Goal: Information Seeking & Learning: Learn about a topic

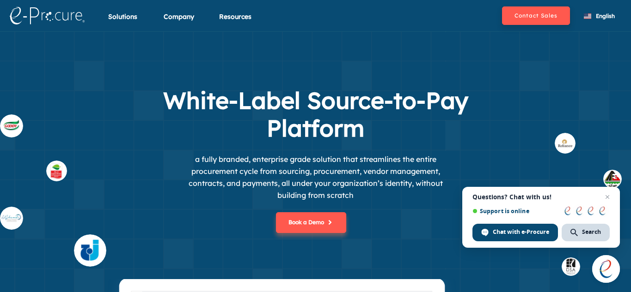
click at [554, 79] on section "White-Label Source-to-Pay Platform a fully branded, enterprise grade solution t…" at bounding box center [315, 206] width 631 height 350
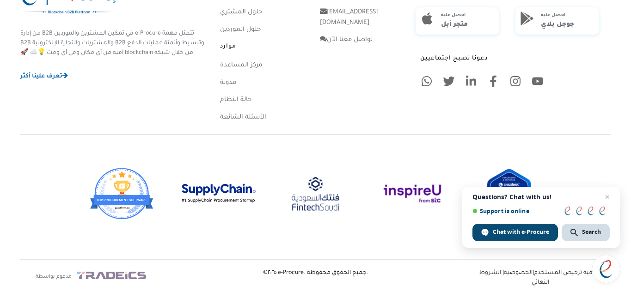
scroll to position [2698, 0]
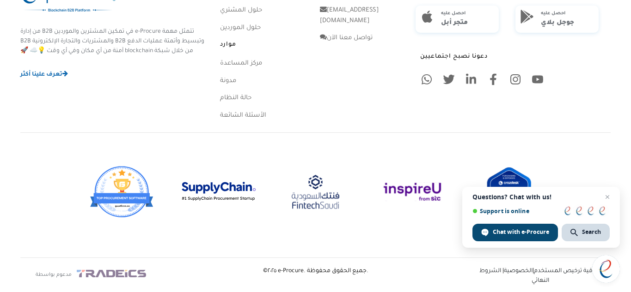
click at [612, 82] on div "احصل على تطبيق المشتريات احصل عليه متجر أبل احصل عليه جوجل بلاي دعونا نصبح اجتم…" at bounding box center [515, 55] width 200 height 146
click at [559, 94] on div "احصل على تطبيق المشتريات احصل عليه متجر أبل احصل عليه جوجل بلاي دعونا نصبح اجتم…" at bounding box center [515, 55] width 200 height 146
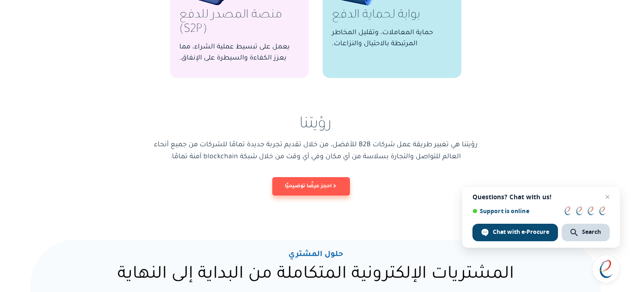
scroll to position [813, 0]
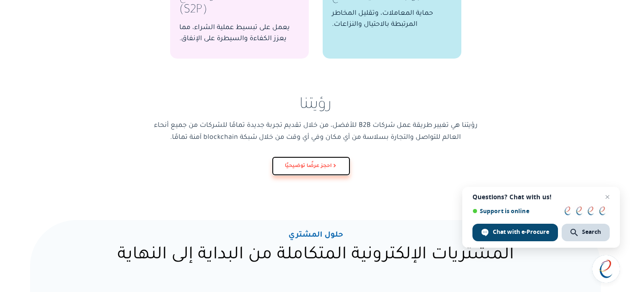
click at [329, 164] on font "احجز عرضًا توضيحيًا" at bounding box center [308, 167] width 47 height 6
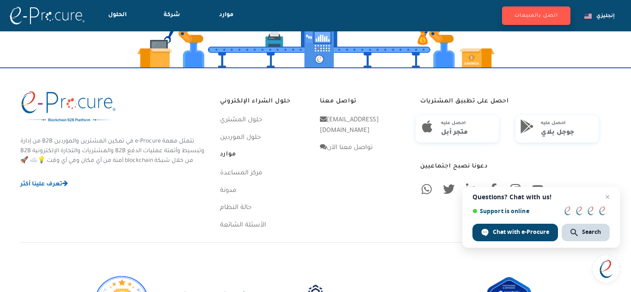
scroll to position [2587, 0]
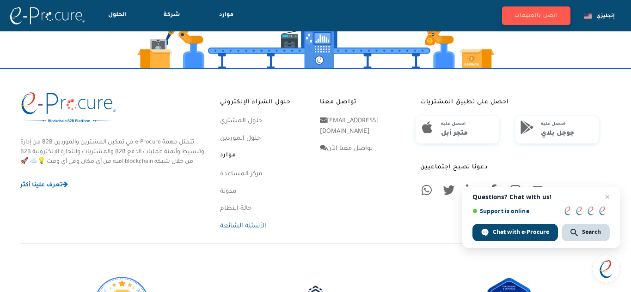
click at [262, 229] on font "الأسئلة الشائعة" at bounding box center [243, 226] width 46 height 7
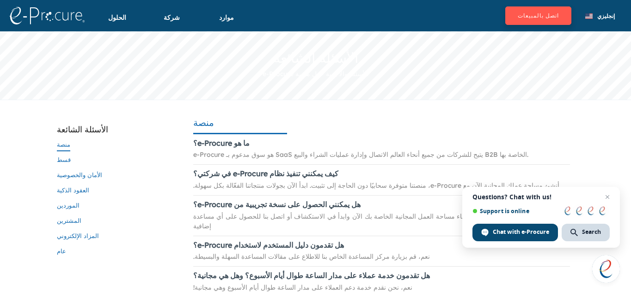
click at [441, 155] on font "e-Procure هو سوق مدعوم بـ SaaS يتيح للشركات من جميع أنحاء العالم الاتصال وإدارة…" at bounding box center [360, 155] width 335 height 8
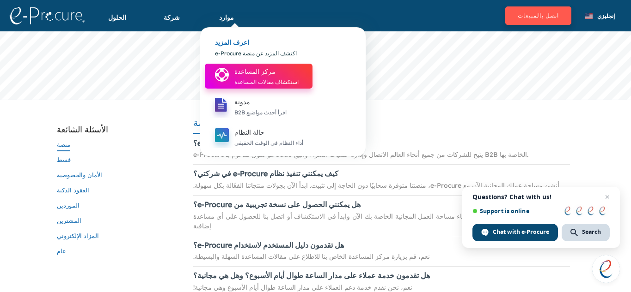
click at [250, 80] on font "استكشاف مقالات المساعدة" at bounding box center [266, 82] width 64 height 7
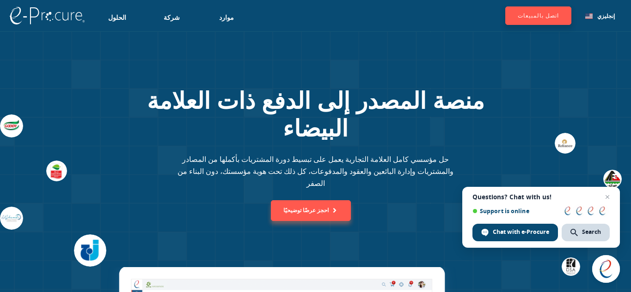
drag, startPoint x: 117, startPoint y: 16, endPoint x: 368, endPoint y: 30, distance: 251.3
click at [368, 30] on nav "اتصل بالمبيعات الحلول حلول المشتري برنامج المشتريات الإلكترونية المتكامل السوق …" at bounding box center [315, 15] width 631 height 31
